Goal: Check status: Check status

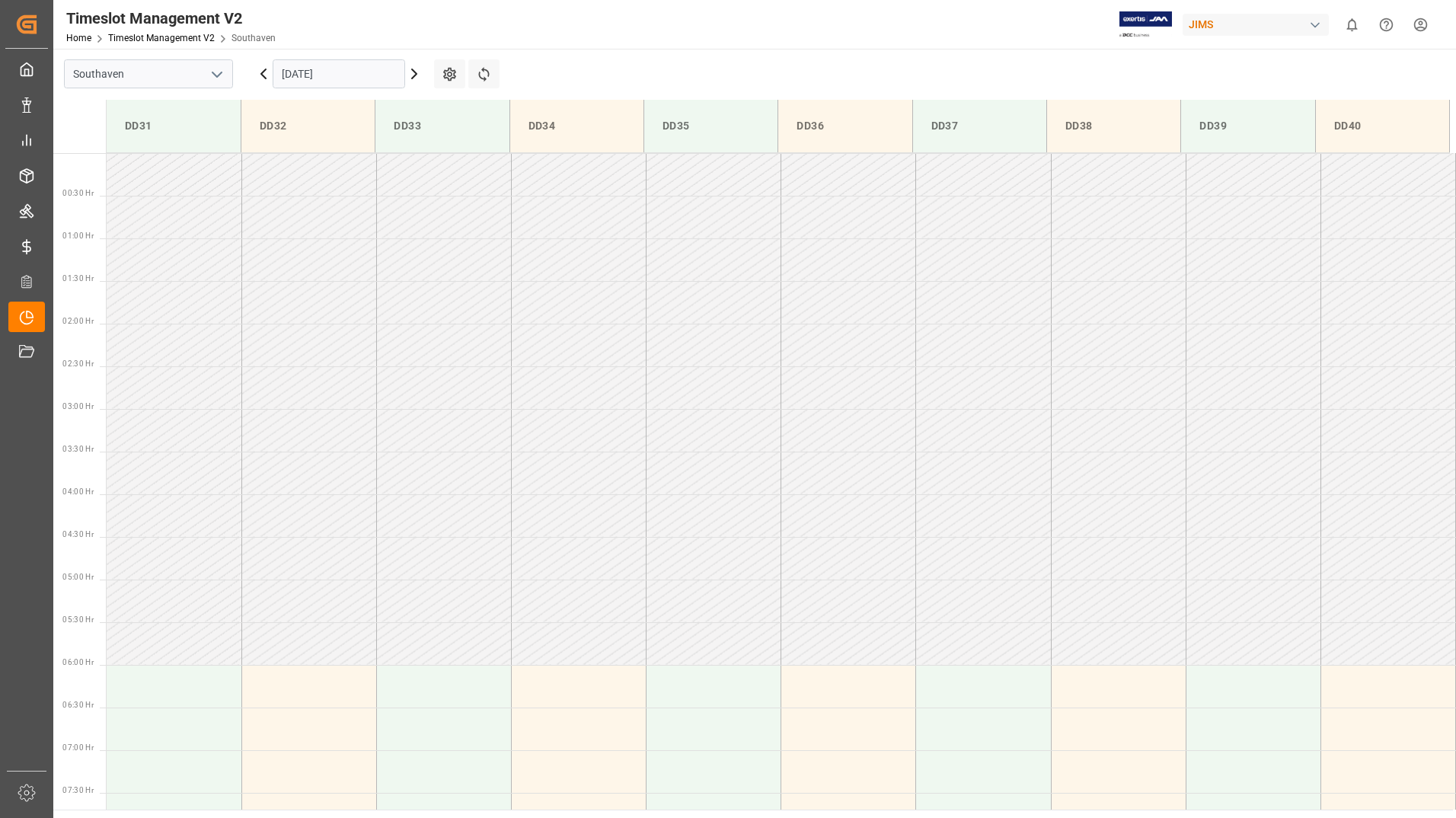
scroll to position [502, 0]
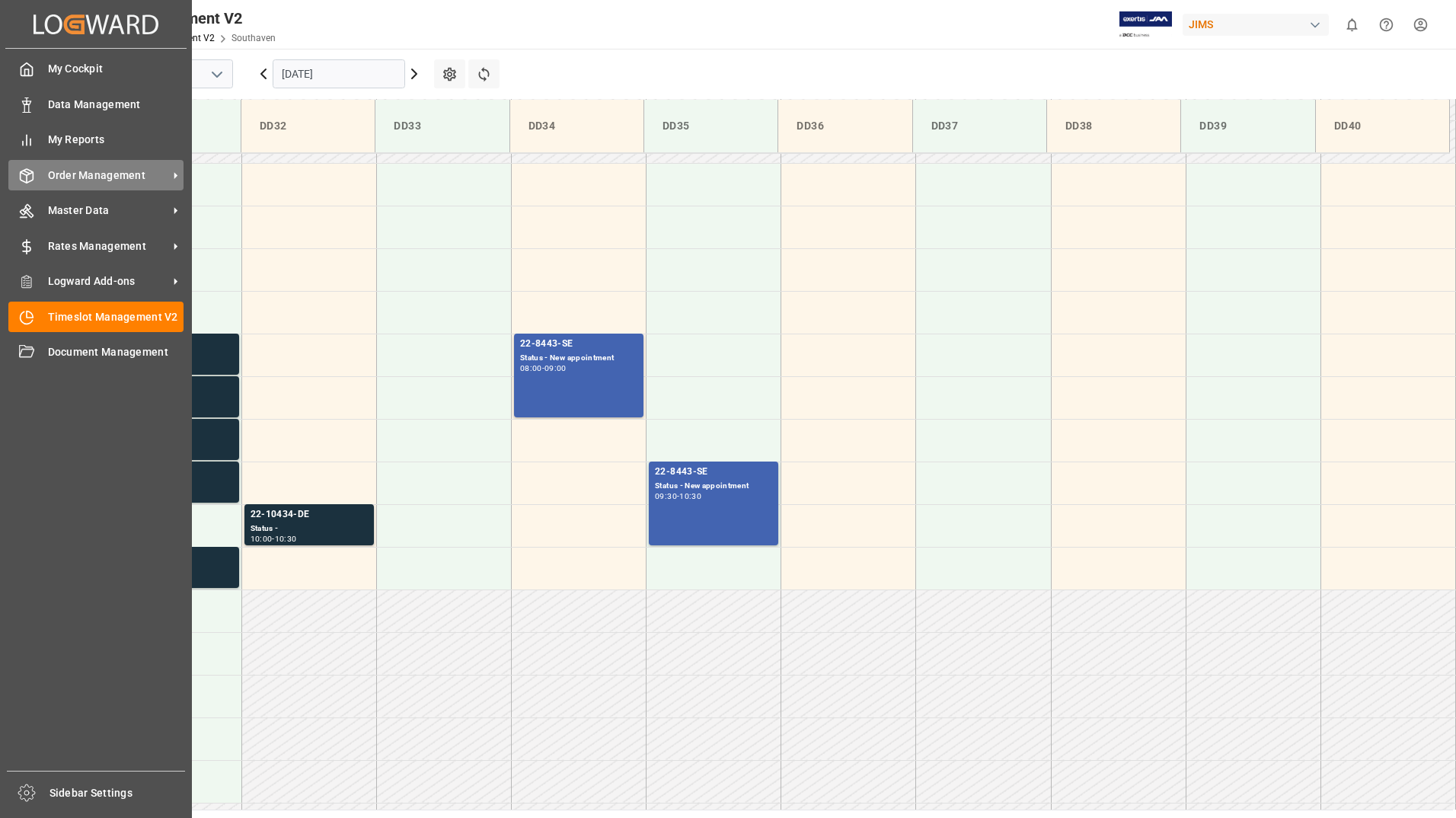
click at [53, 181] on span "Order Management" at bounding box center [108, 175] width 121 height 16
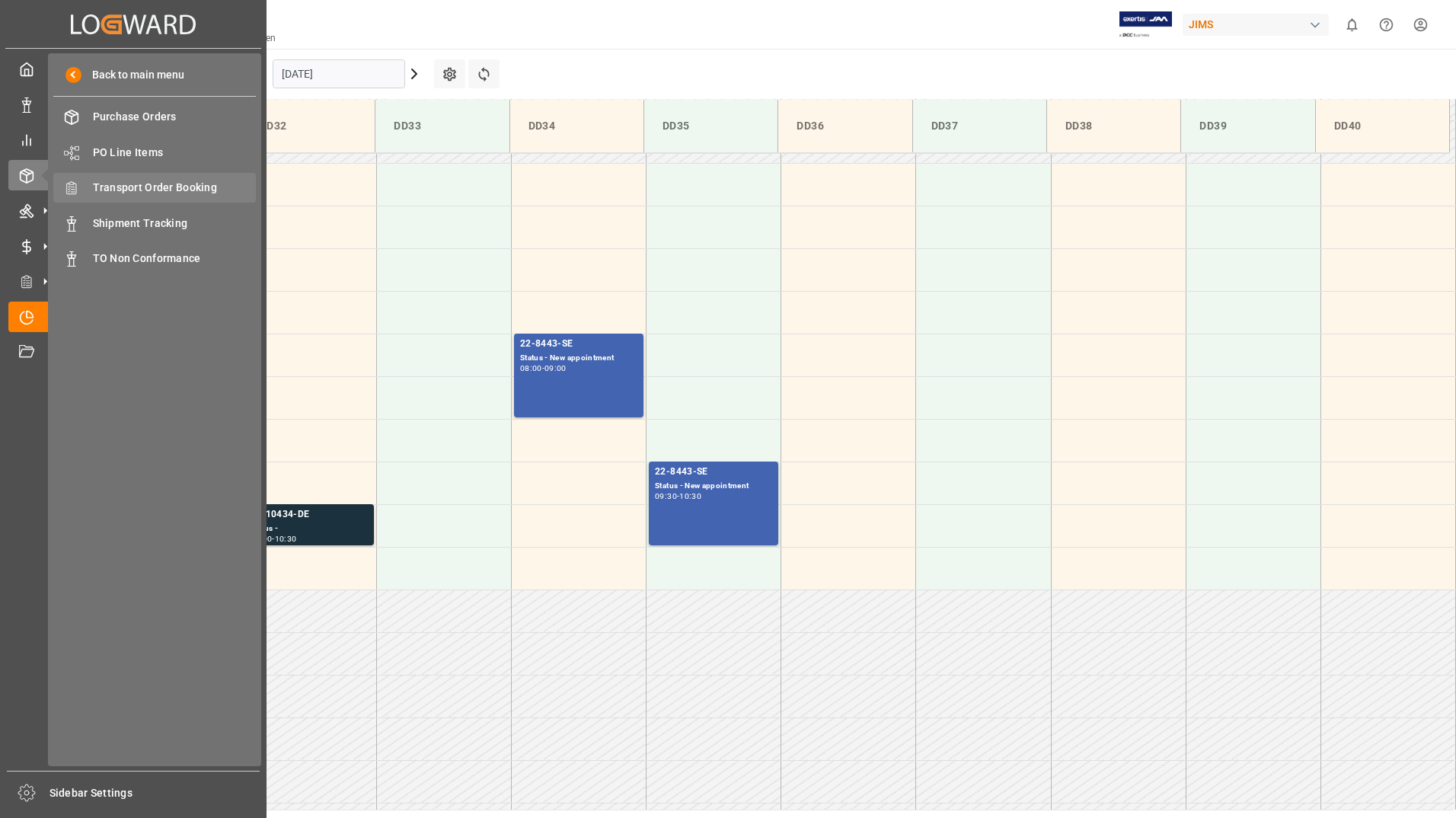
click at [147, 180] on span "Transport Order Booking" at bounding box center [175, 188] width 163 height 16
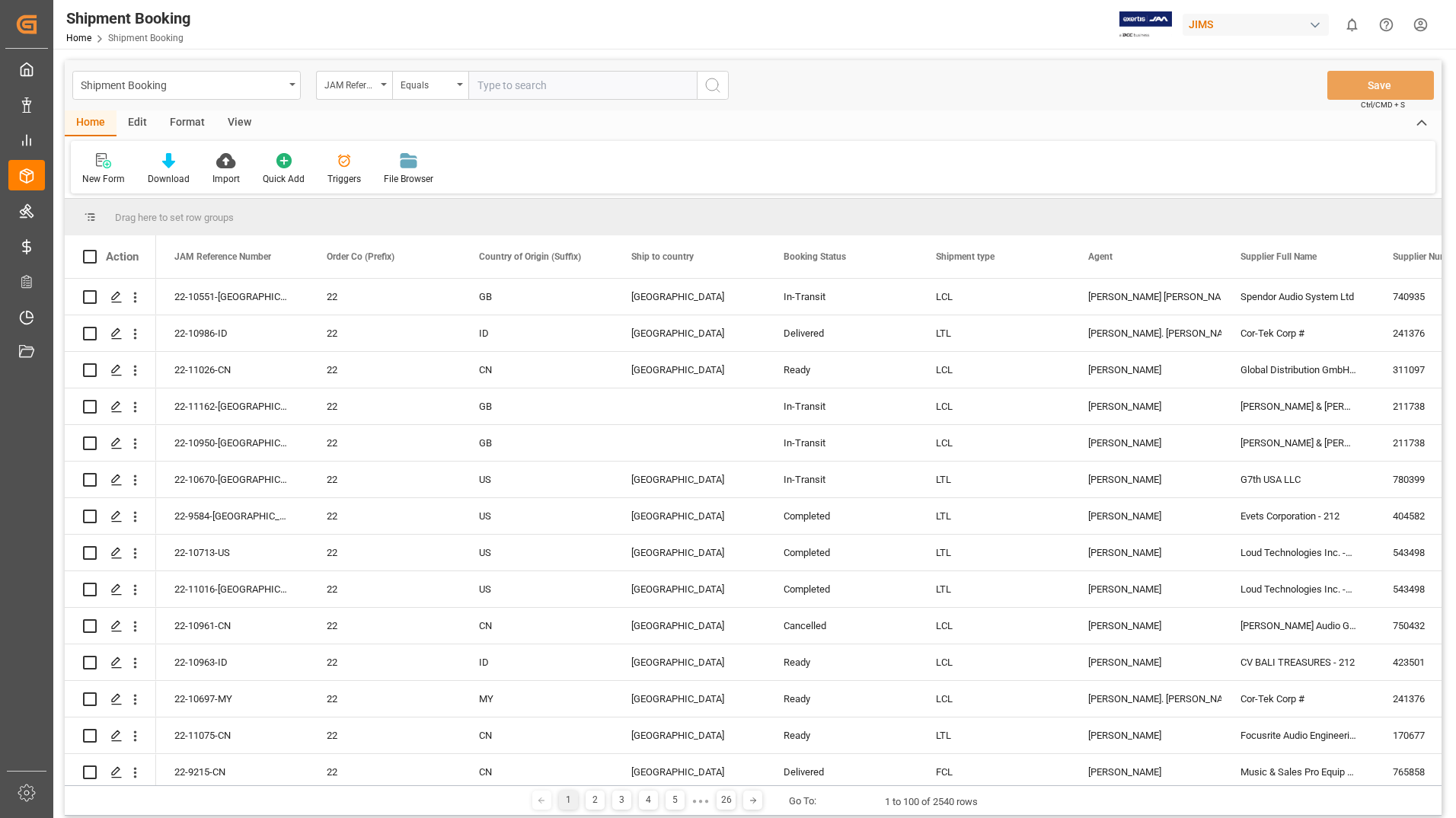
click at [510, 83] on input "text" at bounding box center [583, 86] width 229 height 29
type input "22-11005-us"
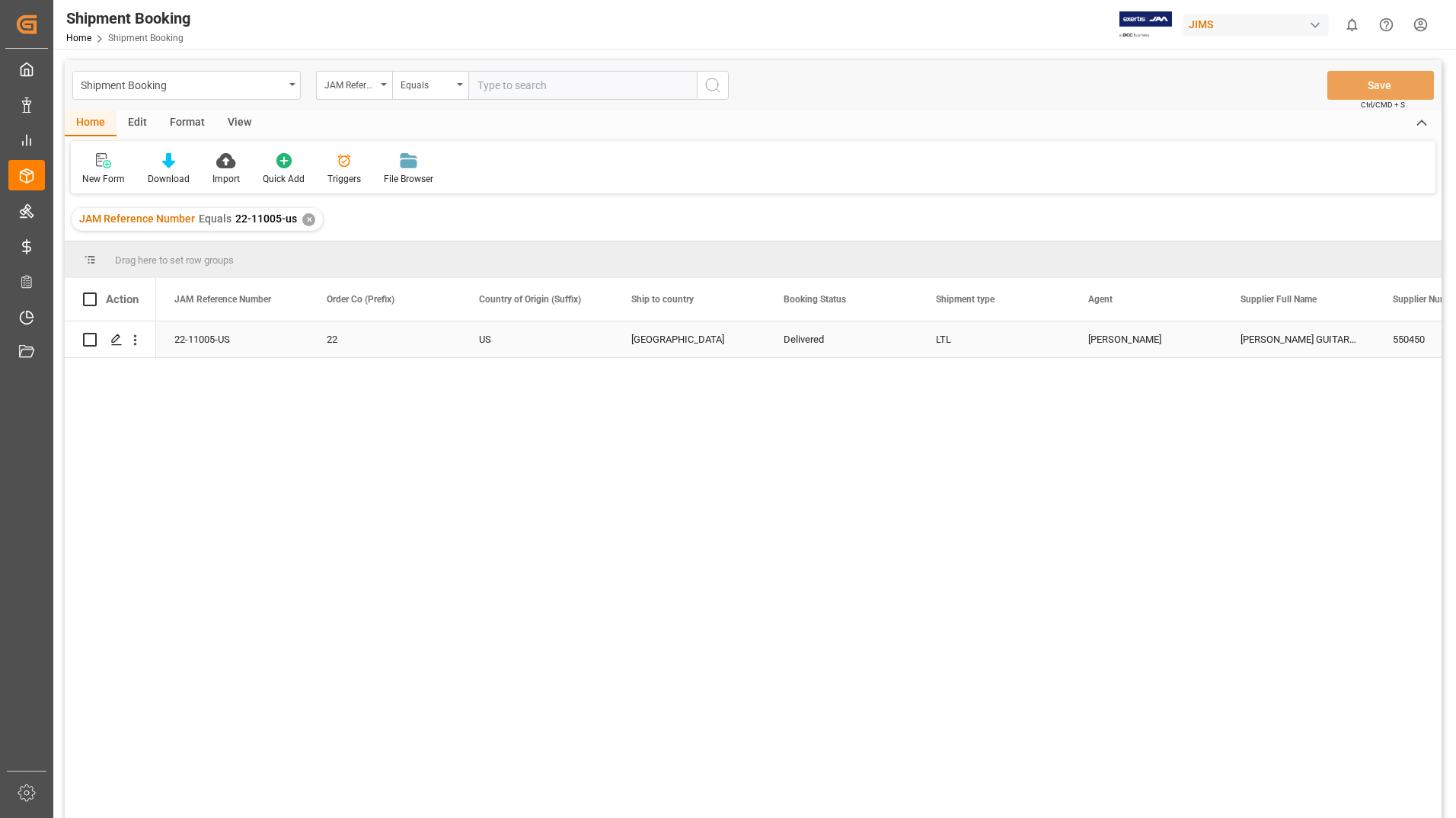
click at [91, 343] on input "Press Space to toggle row selection (unchecked)" at bounding box center [89, 339] width 14 height 14
checkbox input "true"
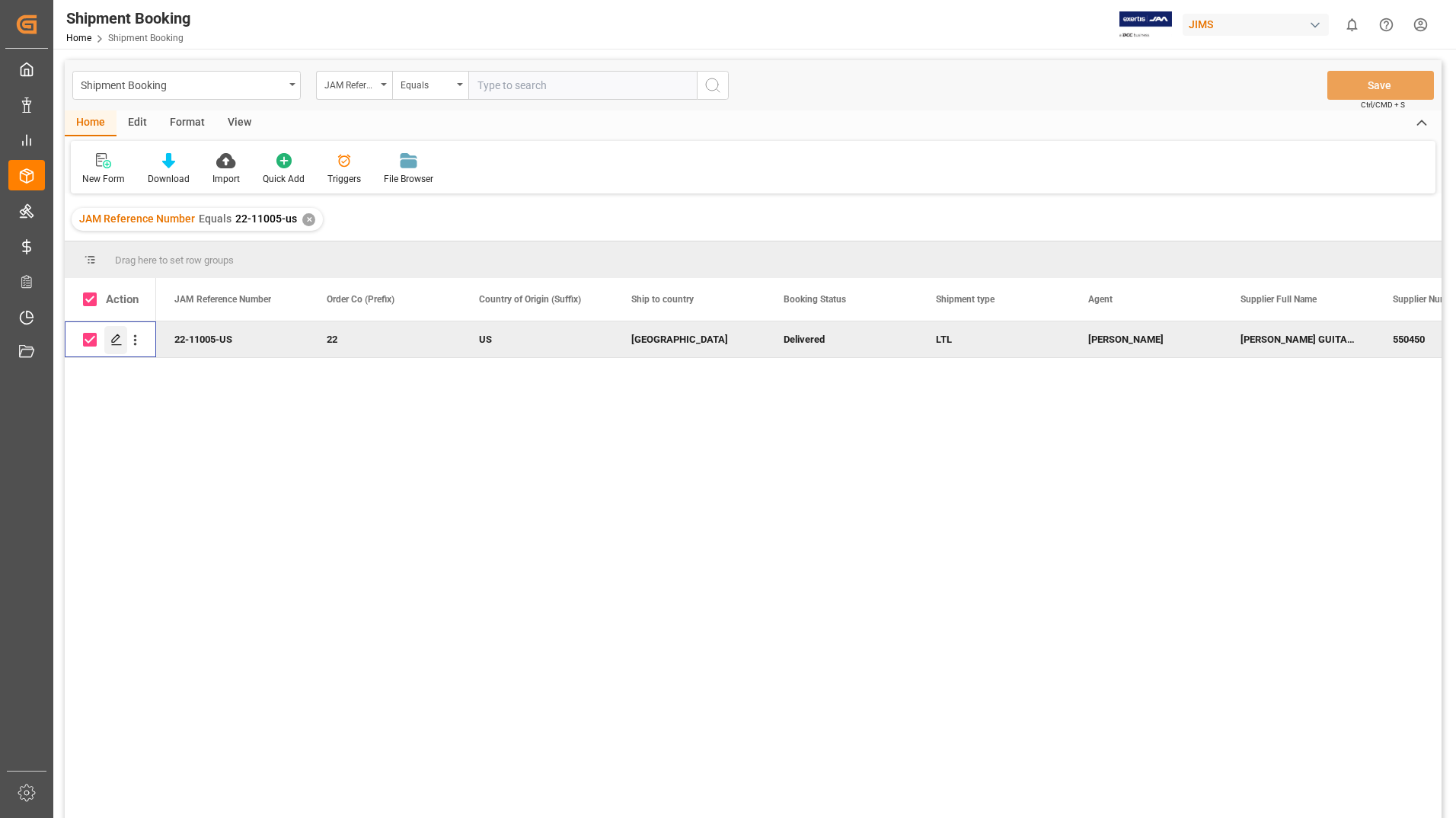
click at [115, 338] on icon "Press SPACE to deselect this row." at bounding box center [117, 339] width 13 height 13
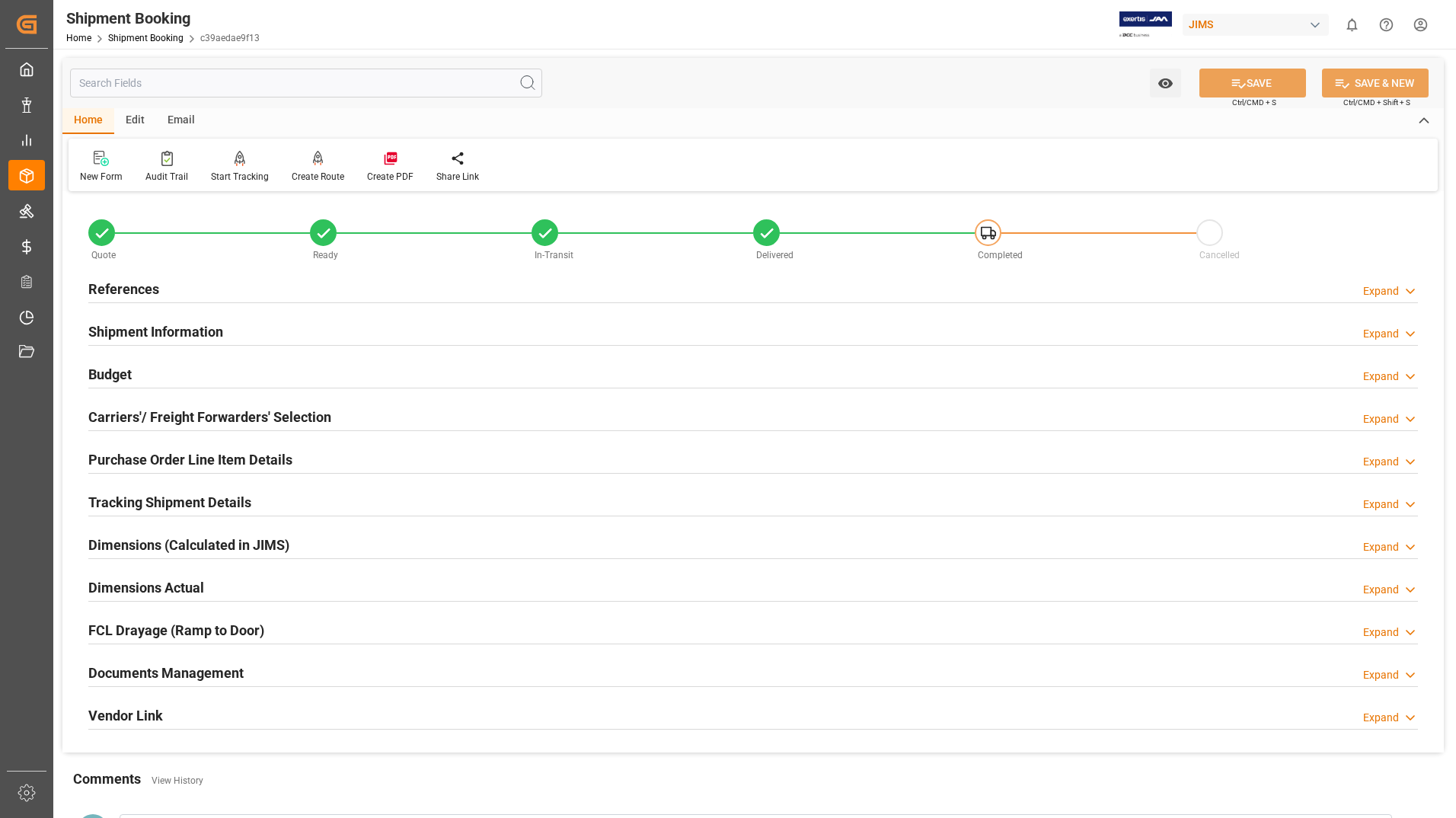
click at [147, 490] on div "Tracking Shipment Details" at bounding box center [170, 501] width 163 height 29
